Goal: Navigation & Orientation: Find specific page/section

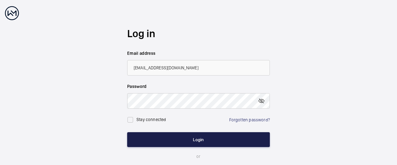
click at [176, 139] on button "Login" at bounding box center [198, 139] width 143 height 15
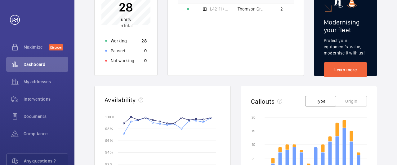
scroll to position [144, 0]
